Goal: Complete application form

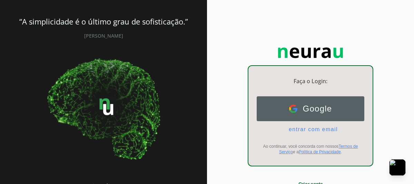
click at [304, 109] on span "Google" at bounding box center [314, 109] width 35 height 10
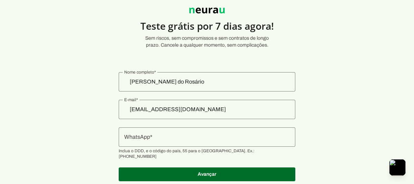
scroll to position [41, 0]
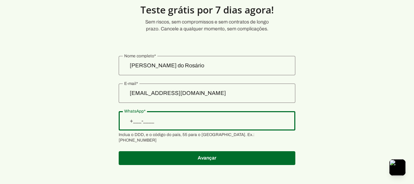
click at [146, 121] on input "WhatsApp" at bounding box center [207, 121] width 166 height 8
type input "+55 (21) 9 6441-0419"
type md-outlined-text-field "+55 (21) 9 6441-0419"
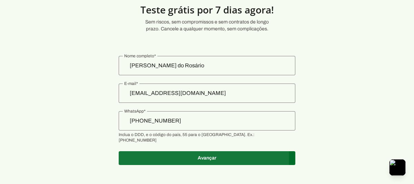
click at [213, 150] on span at bounding box center [207, 158] width 177 height 17
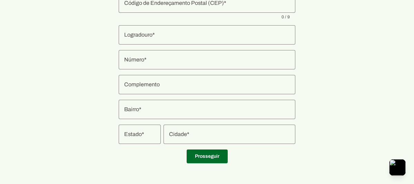
scroll to position [148, 0]
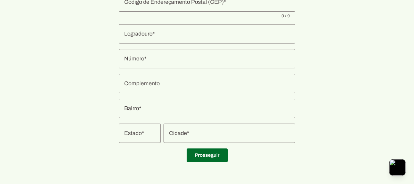
scroll to position [41, 0]
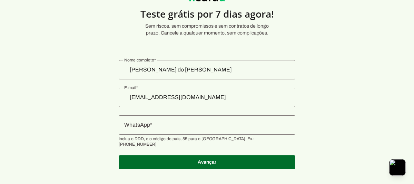
scroll to position [41, 0]
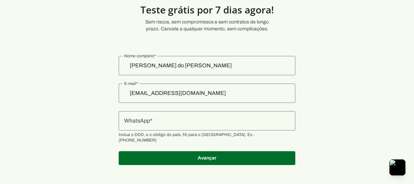
click at [152, 122] on input "WhatsApp" at bounding box center [207, 121] width 166 height 8
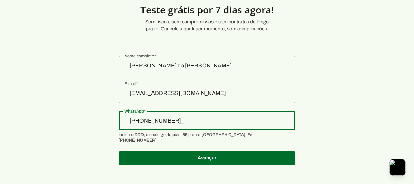
click at [186, 120] on input "[PHONE_NUMBER]_" at bounding box center [207, 121] width 166 height 8
type input "+2__-____"
type input "[PHONE_NUMBER]"
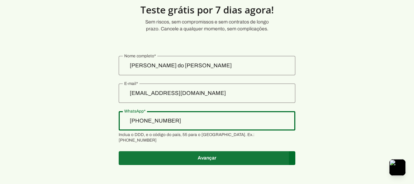
type md-outlined-text-field "[PHONE_NUMBER]"
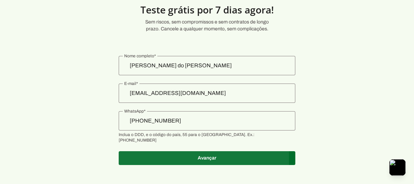
click at [205, 152] on span at bounding box center [207, 158] width 177 height 17
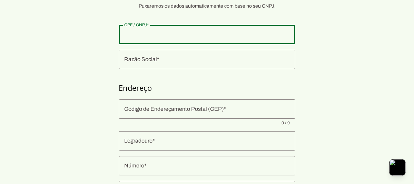
click at [163, 35] on input "CPF / CNPJ" at bounding box center [207, 34] width 166 height 8
type input "20.953.258/0001-10"
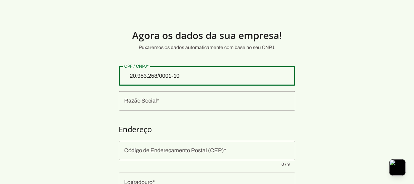
type md-outlined-text-field "20.953.258/0001-10"
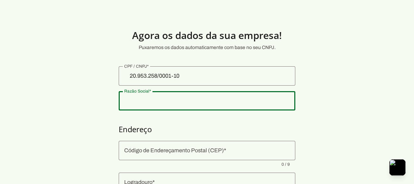
click at [160, 106] on div at bounding box center [207, 100] width 177 height 19
type input "CUSTOBR CORRETORA DE SEGUROS E EMPREENDIMENTOS IMOBILIARIOS LTDA"
type input "21361-490"
type input "Rua [PERSON_NAME]"
type input "200"
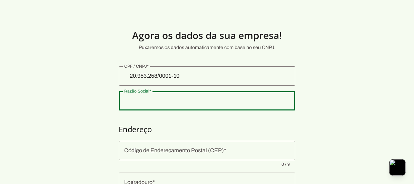
type input "Iraja"
type input "[GEOGRAPHIC_DATA]"
type input "RJ"
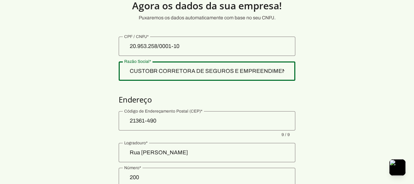
scroll to position [29, 0]
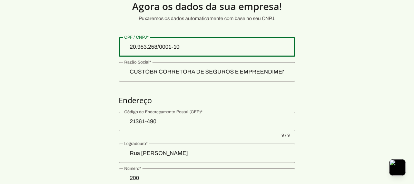
click at [184, 44] on input "20.953.258/0001-10" at bounding box center [207, 47] width 166 height 8
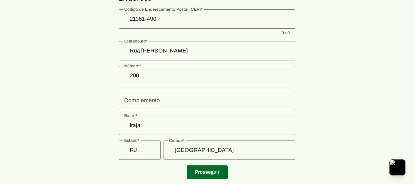
scroll to position [148, 0]
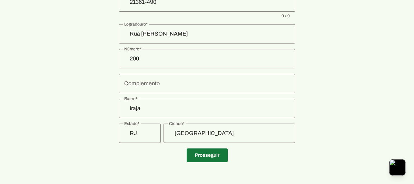
click at [203, 157] on span at bounding box center [207, 155] width 41 height 17
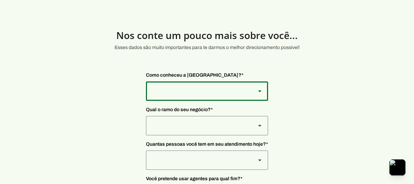
click at [253, 97] on div at bounding box center [259, 90] width 17 height 19
type md-outlined-select "SqiumnrPQyqUQpijGxgf"
click at [198, 101] on div at bounding box center [198, 90] width 104 height 19
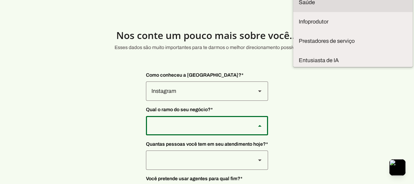
click at [0, 0] on slot "Saúde" at bounding box center [0, 0] width 0 height 0
type md-outlined-select "qBJqoSCgnuqgxNhyRfhz"
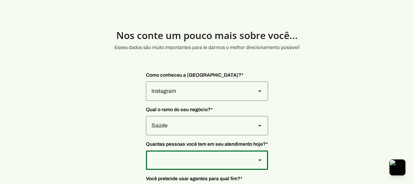
click at [164, 101] on div at bounding box center [198, 90] width 104 height 19
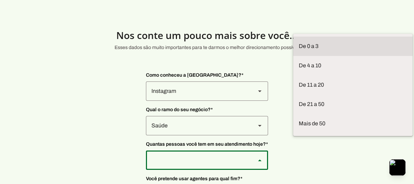
click at [0, 0] on slot "De 0 a 3" at bounding box center [0, 0] width 0 height 0
type md-outlined-select "yHmeUixsC5IlBgFUkJwN"
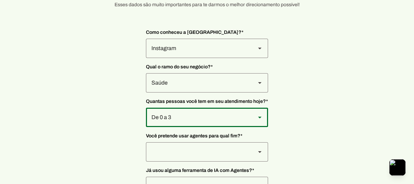
scroll to position [43, 0]
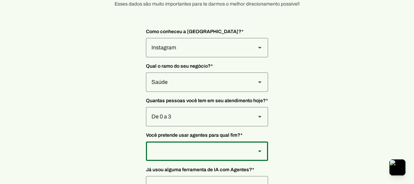
click at [241, 57] on div at bounding box center [198, 47] width 104 height 19
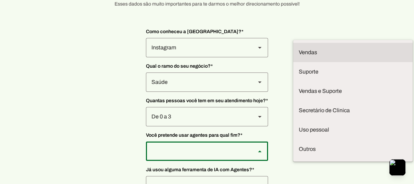
click at [0, 0] on slot "Vendas" at bounding box center [0, 0] width 0 height 0
type md-outlined-select "F7ie3OCOKWbmhu0VXrjC"
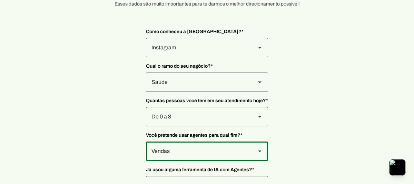
scroll to position [90, 0]
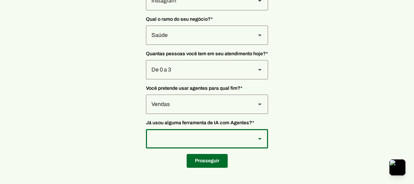
click at [246, 10] on div at bounding box center [198, 0] width 104 height 19
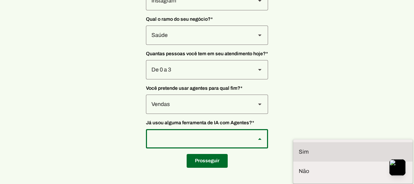
click at [0, 0] on slot at bounding box center [0, 0] width 0 height 0
type md-outlined-select "VW4vzTVOoC6mj29ueI2H"
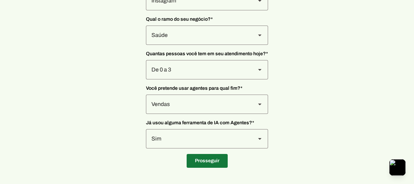
click at [209, 158] on span at bounding box center [207, 160] width 41 height 17
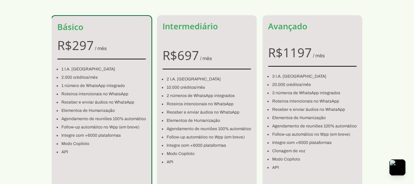
scroll to position [49, 0]
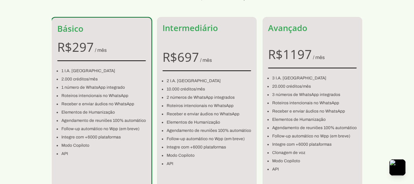
drag, startPoint x: 419, startPoint y: 90, endPoint x: 392, endPoint y: 104, distance: 30.1
click at [392, 104] on section "Escolha seu plano! Sem custos escondidos, somos 100% transparentes. Básico R$ 2…" at bounding box center [207, 102] width 414 height 270
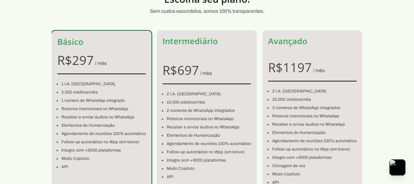
scroll to position [37, 0]
click at [407, 75] on section "Escolha seu plano! Sem custos escondidos, somos 100% transparentes. Básico R$ 2…" at bounding box center [207, 115] width 414 height 270
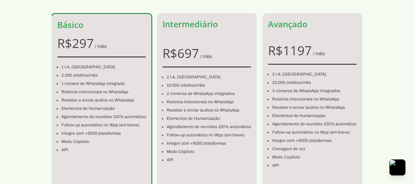
scroll to position [52, 0]
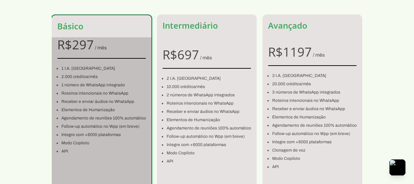
click at [99, 47] on span "/ mês" at bounding box center [101, 47] width 12 height 5
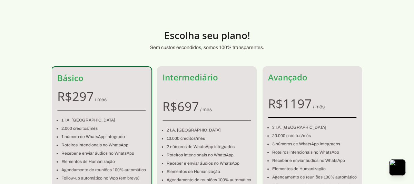
scroll to position [28, 0]
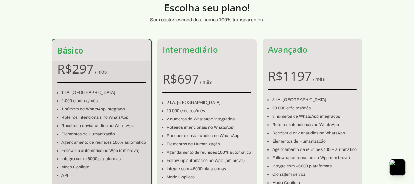
click at [86, 151] on li "Follow-up automático no Wpp (em breve)" at bounding box center [103, 150] width 84 height 8
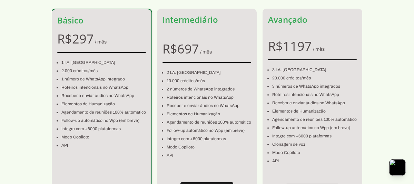
scroll to position [58, 0]
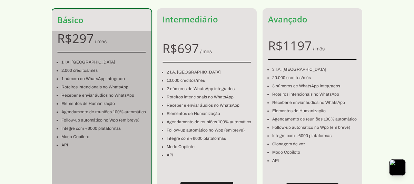
click at [73, 69] on li "2.000 créditos/mês" at bounding box center [103, 70] width 84 height 8
click at [70, 130] on li "Integre com +6000 plataformas" at bounding box center [103, 128] width 84 height 8
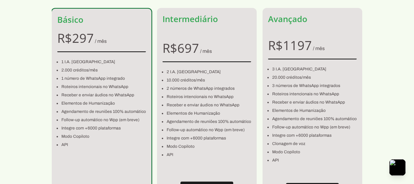
scroll to position [58, 0]
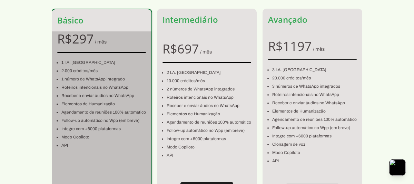
drag, startPoint x: 108, startPoint y: 61, endPoint x: 144, endPoint y: 62, distance: 35.9
click at [144, 62] on li "1 I.A. [GEOGRAPHIC_DATA]" at bounding box center [103, 62] width 84 height 8
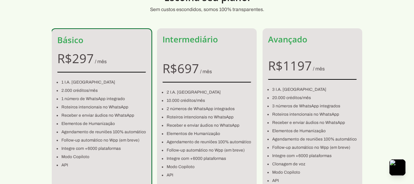
scroll to position [46, 0]
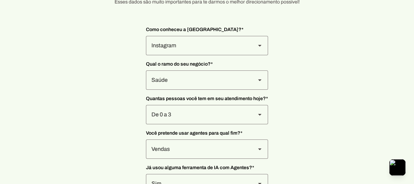
scroll to position [90, 0]
